Goal: Task Accomplishment & Management: Use online tool/utility

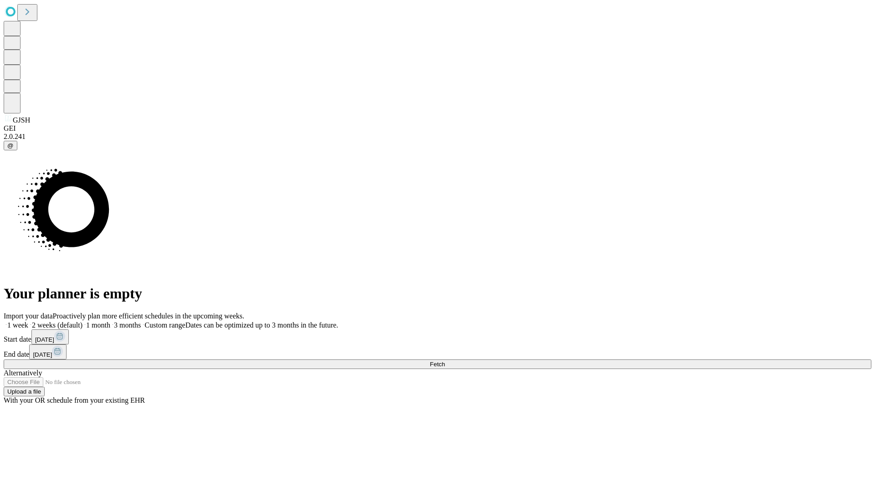
click at [445, 361] on span "Fetch" at bounding box center [437, 364] width 15 height 7
